Goal: Transaction & Acquisition: Subscribe to service/newsletter

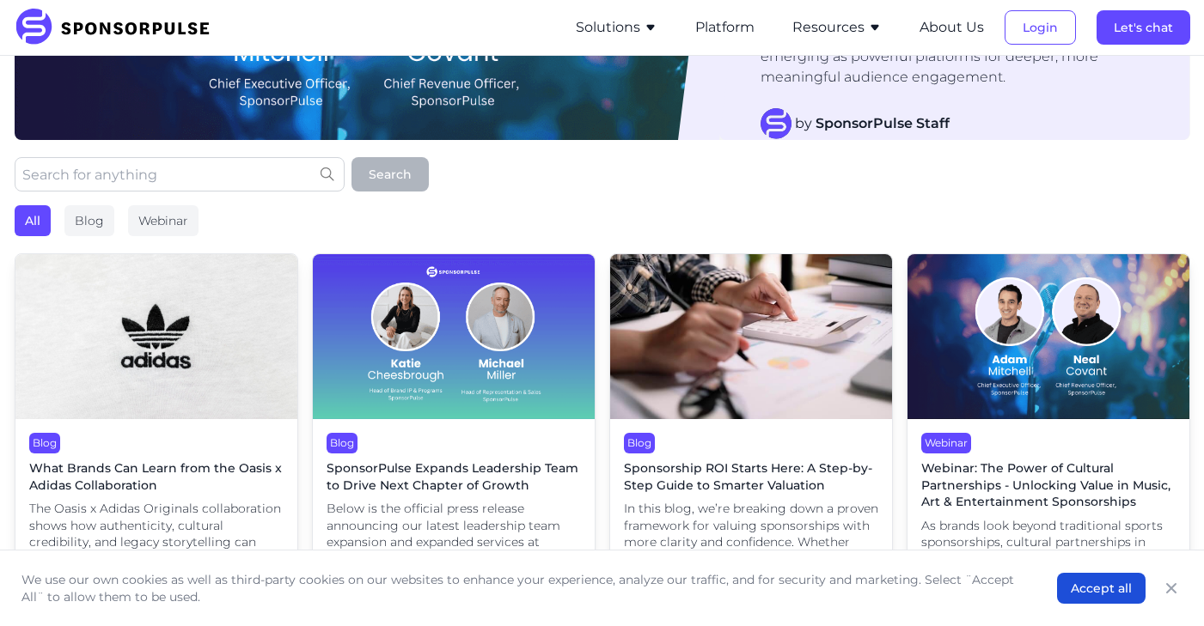
scroll to position [261, 0]
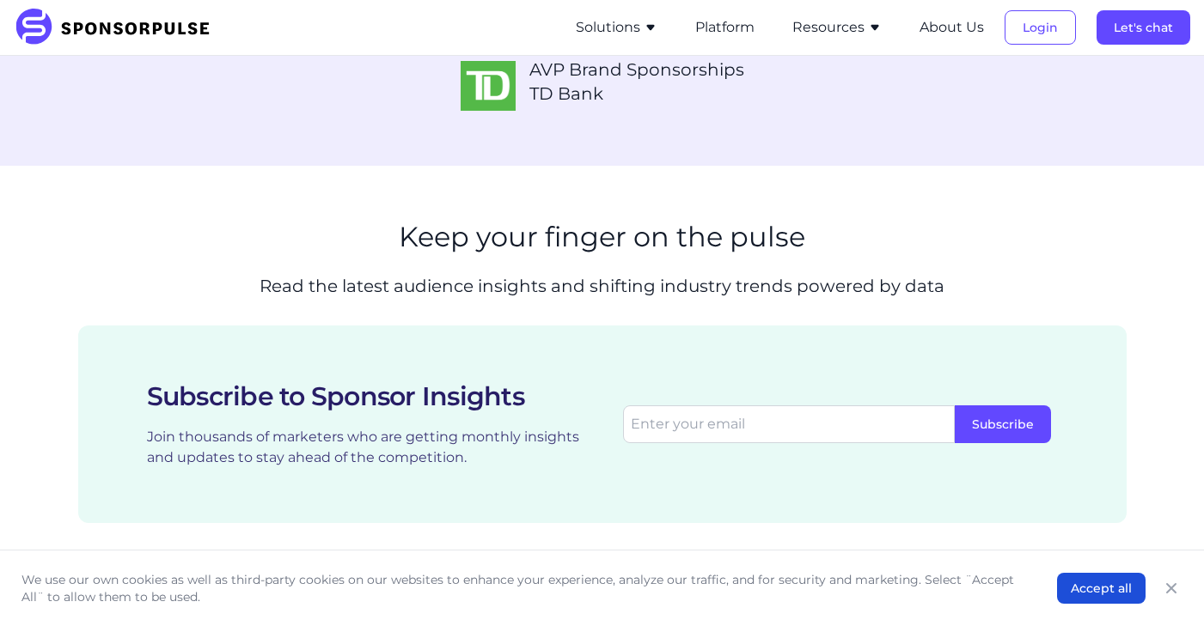
scroll to position [2797, 0]
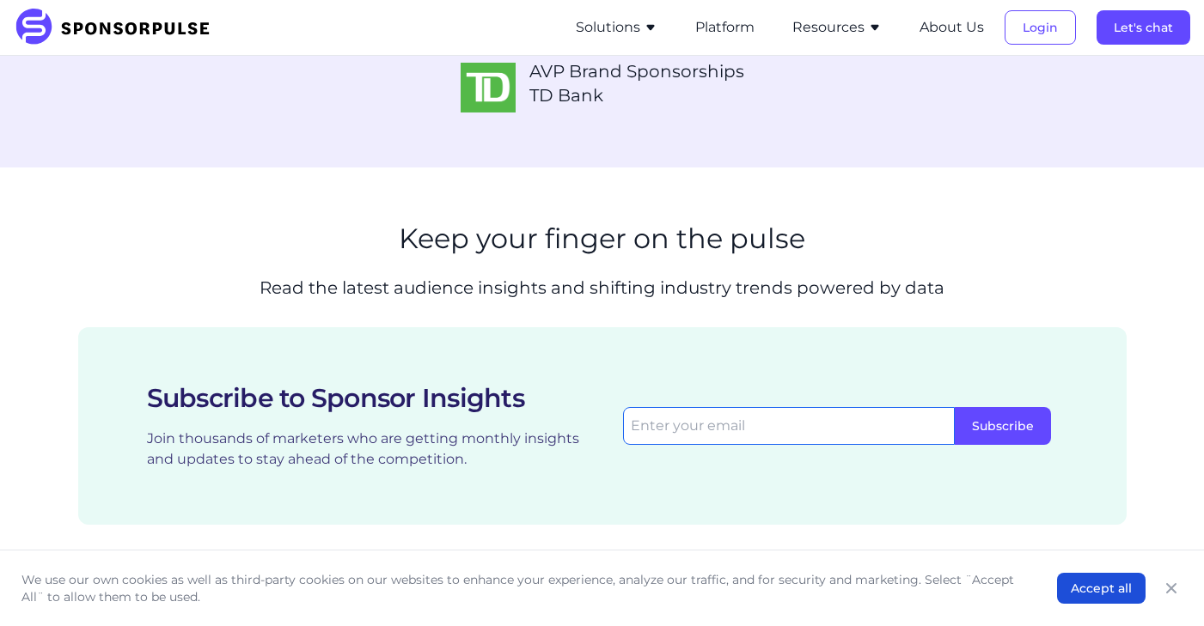
click at [741, 407] on input "email" at bounding box center [789, 426] width 332 height 38
paste input "[EMAIL_ADDRESS][DOMAIN_NAME]"
type input "[EMAIL_ADDRESS][DOMAIN_NAME]"
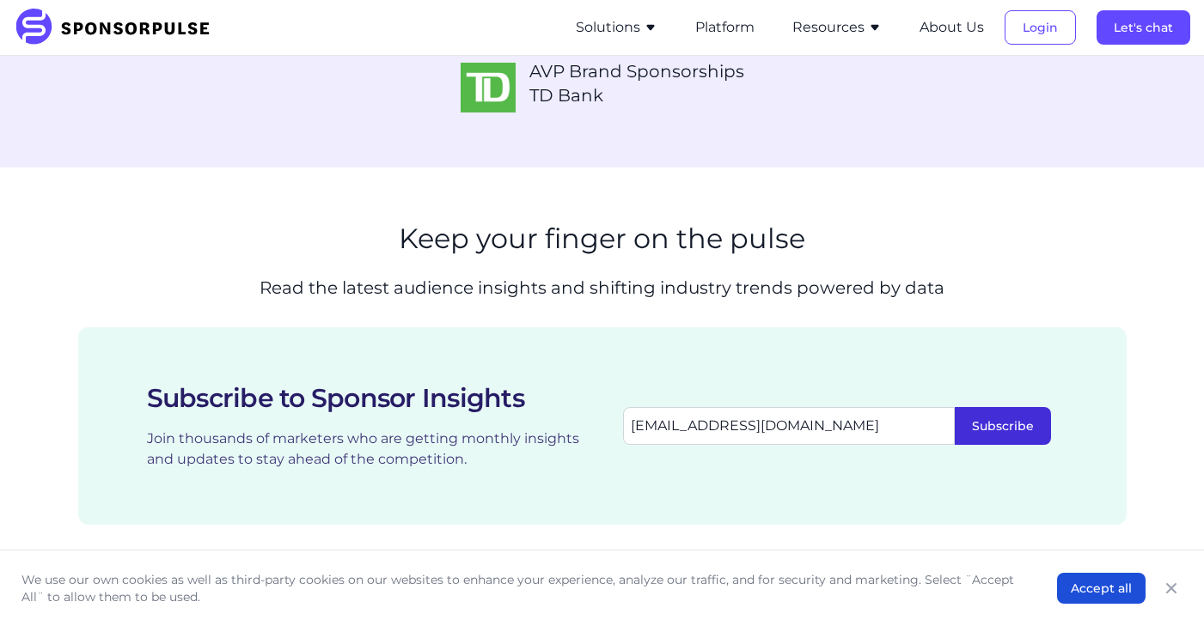
click at [982, 407] on button "Subscribe" at bounding box center [1003, 426] width 96 height 38
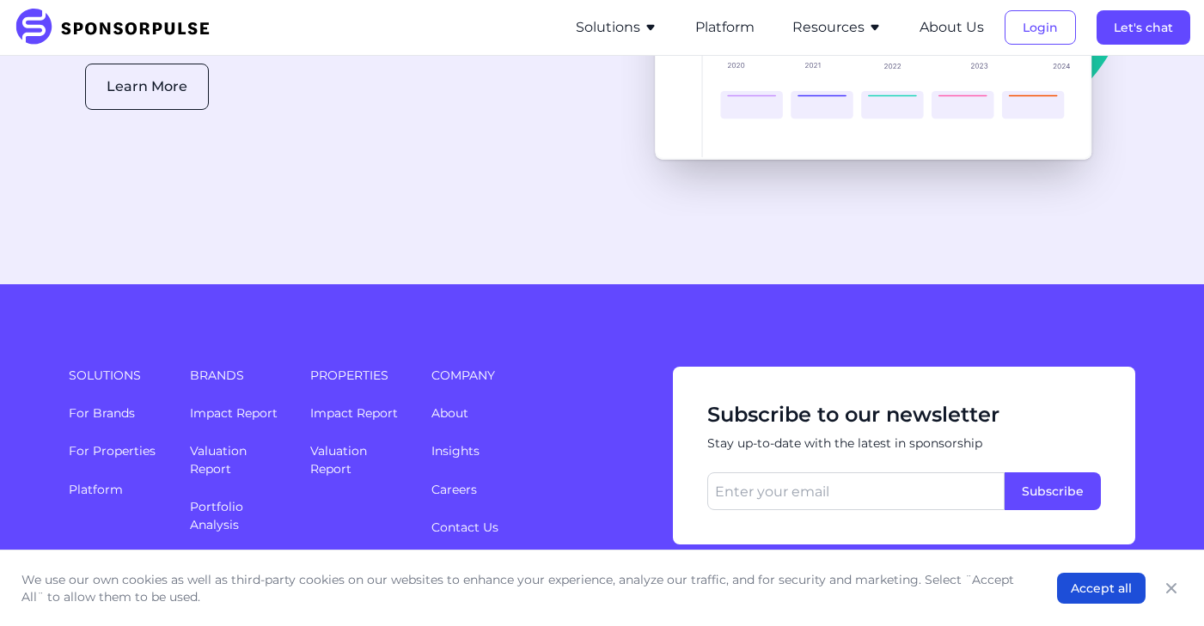
scroll to position [4616, 0]
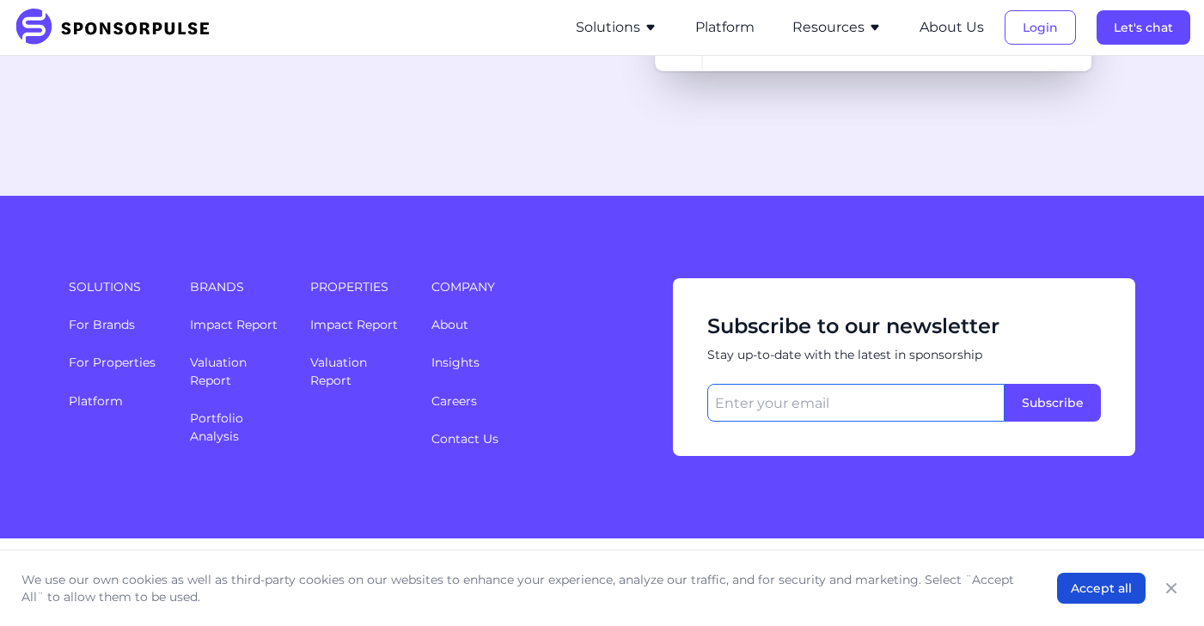
click at [821, 384] on input "email" at bounding box center [855, 403] width 297 height 38
paste input "[EMAIL_ADDRESS][DOMAIN_NAME]"
type input "[EMAIL_ADDRESS][DOMAIN_NAME]"
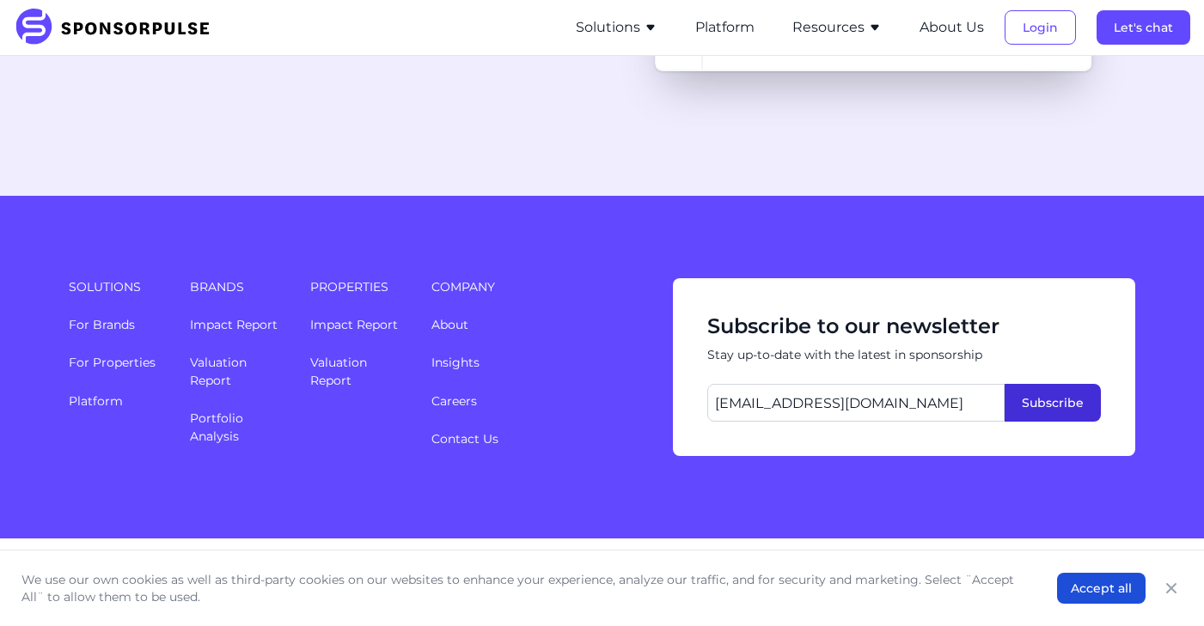
click at [1041, 384] on button "Subscribe" at bounding box center [1052, 403] width 96 height 38
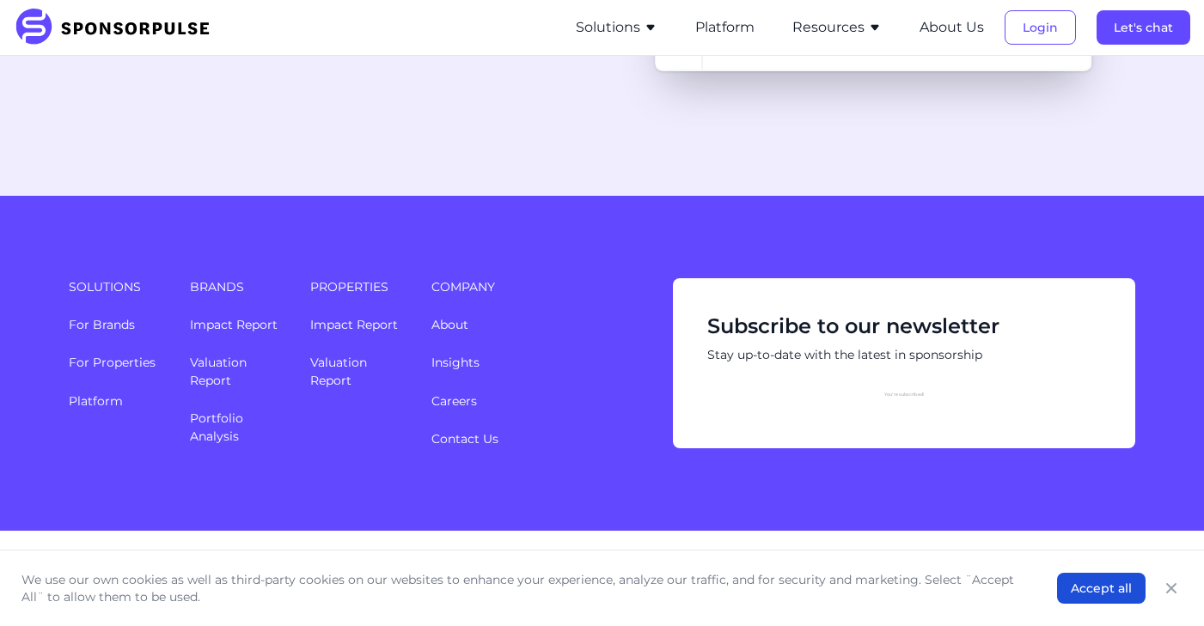
scroll to position [4607, 0]
